Goal: Entertainment & Leisure: Browse casually

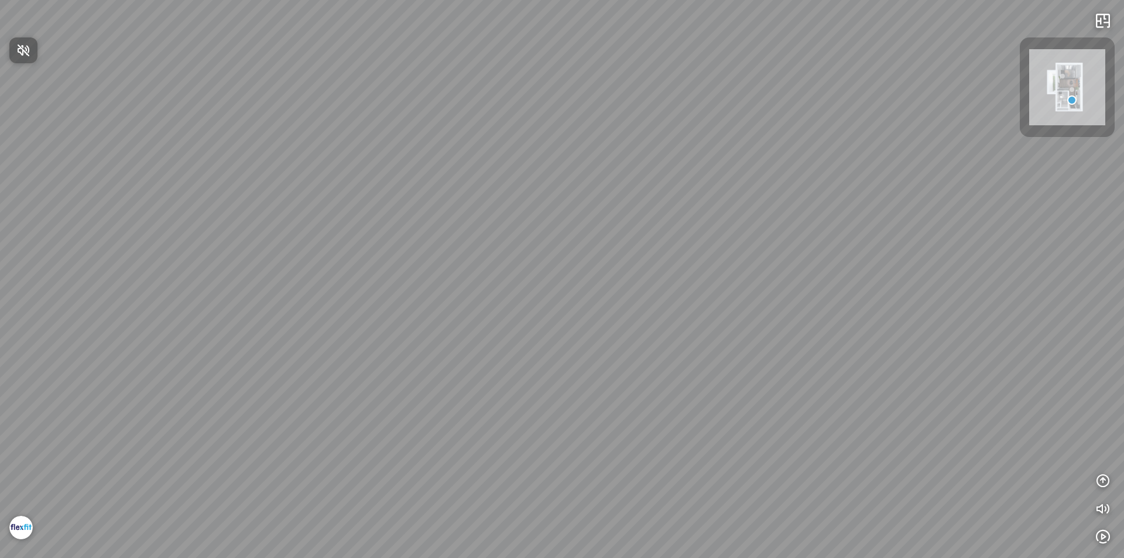
drag, startPoint x: 618, startPoint y: 317, endPoint x: 710, endPoint y: 291, distance: 95.5
click at [710, 291] on div at bounding box center [562, 279] width 1124 height 558
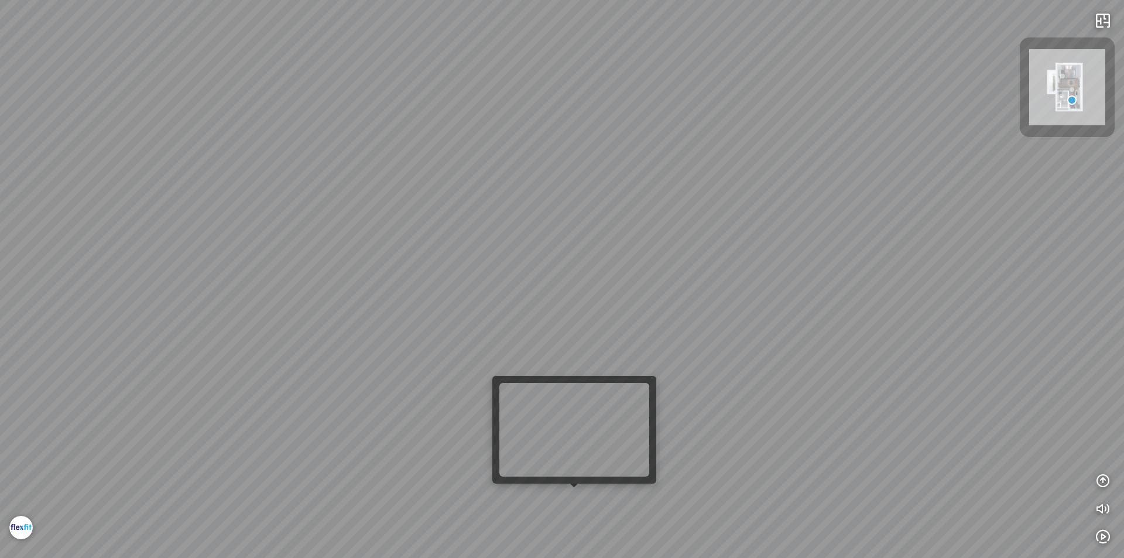
click at [571, 495] on div at bounding box center [562, 279] width 1124 height 558
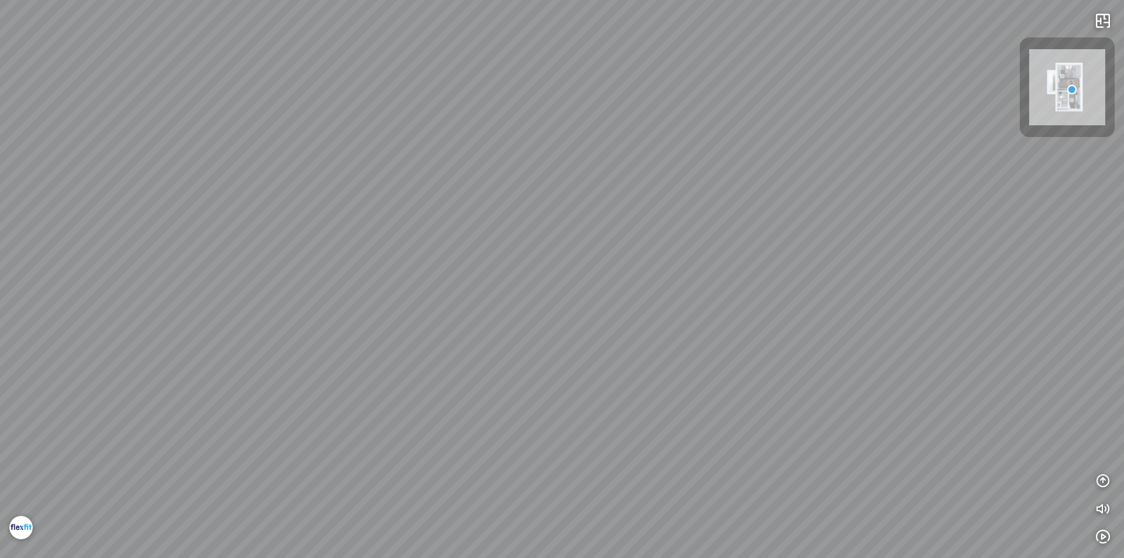
drag, startPoint x: 591, startPoint y: 330, endPoint x: 772, endPoint y: 273, distance: 189.6
click at [772, 273] on div at bounding box center [562, 279] width 1124 height 558
drag, startPoint x: 549, startPoint y: 316, endPoint x: 772, endPoint y: 297, distance: 223.8
click at [762, 301] on div at bounding box center [562, 279] width 1124 height 558
drag, startPoint x: 617, startPoint y: 299, endPoint x: 362, endPoint y: 348, distance: 259.3
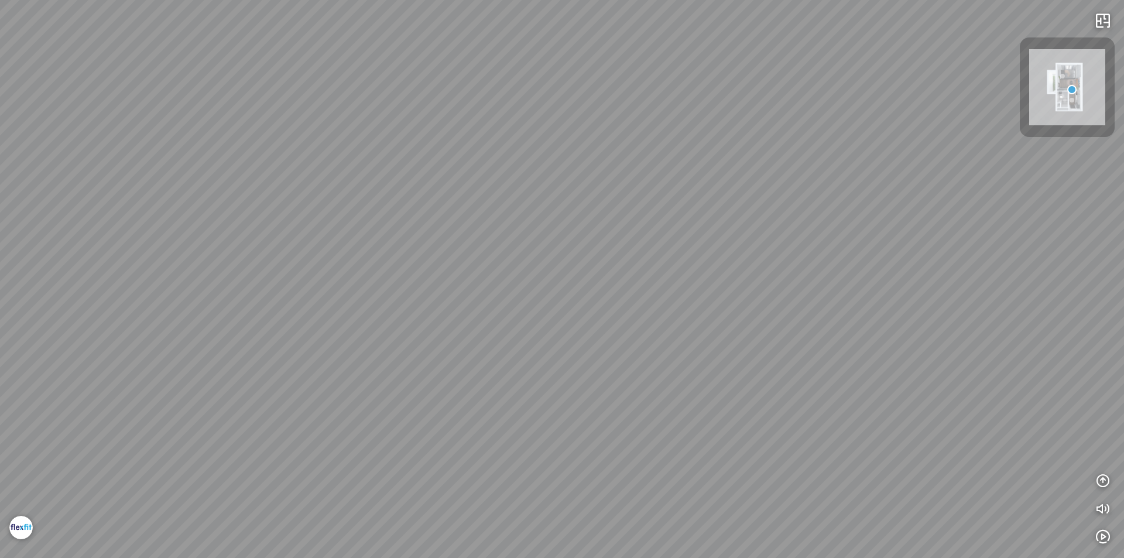
click at [381, 346] on div at bounding box center [562, 279] width 1124 height 558
drag, startPoint x: 588, startPoint y: 309, endPoint x: 447, endPoint y: 338, distance: 143.5
click at [447, 338] on div at bounding box center [562, 279] width 1124 height 558
click at [393, 352] on div at bounding box center [562, 279] width 1124 height 558
